Goal: Complete application form: Complete application form

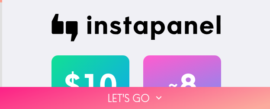
click at [49, 91] on button "Let's go" at bounding box center [135, 98] width 270 height 22
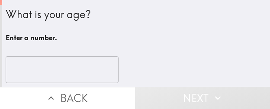
click at [6, 68] on input "number" at bounding box center [62, 69] width 113 height 27
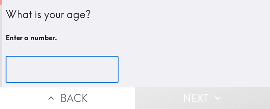
paste input "41"
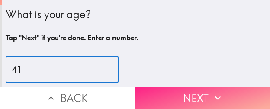
type input "41"
click at [181, 87] on button "Next" at bounding box center [202, 98] width 135 height 22
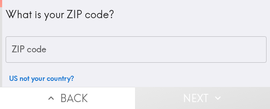
click at [68, 51] on input "ZIP code" at bounding box center [136, 49] width 261 height 27
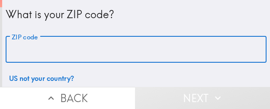
paste input "33629"
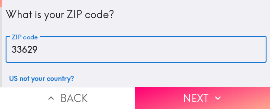
type input "33629"
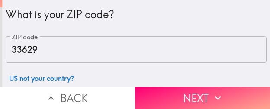
drag, startPoint x: 157, startPoint y: 83, endPoint x: 144, endPoint y: 74, distance: 15.6
click at [157, 87] on button "Next" at bounding box center [202, 98] width 135 height 22
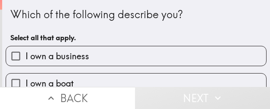
click at [85, 57] on span "I own a business" at bounding box center [58, 56] width 64 height 12
click at [26, 57] on input "I own a business" at bounding box center [16, 56] width 20 height 20
checkbox input "true"
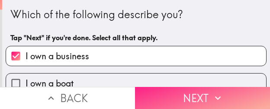
click at [176, 88] on button "Next" at bounding box center [202, 98] width 135 height 22
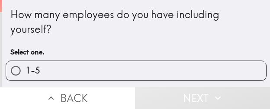
click at [47, 71] on label "1-5" at bounding box center [136, 71] width 261 height 20
click at [26, 71] on input "1-5" at bounding box center [16, 71] width 20 height 20
radio input "true"
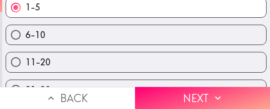
scroll to position [111, 0]
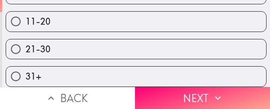
click at [57, 72] on label "31+" at bounding box center [136, 77] width 261 height 20
click at [26, 72] on input "31+" at bounding box center [16, 77] width 20 height 20
radio input "true"
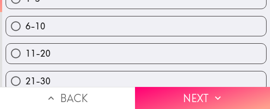
scroll to position [67, 0]
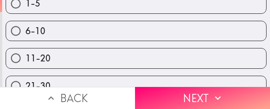
drag, startPoint x: 88, startPoint y: 24, endPoint x: 101, endPoint y: 36, distance: 18.1
click at [88, 24] on label "6-10" at bounding box center [136, 31] width 261 height 20
click at [26, 24] on input "6-10" at bounding box center [16, 31] width 20 height 20
radio input "true"
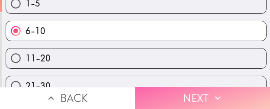
click at [169, 89] on button "Next" at bounding box center [202, 98] width 135 height 22
